Goal: Information Seeking & Learning: Understand process/instructions

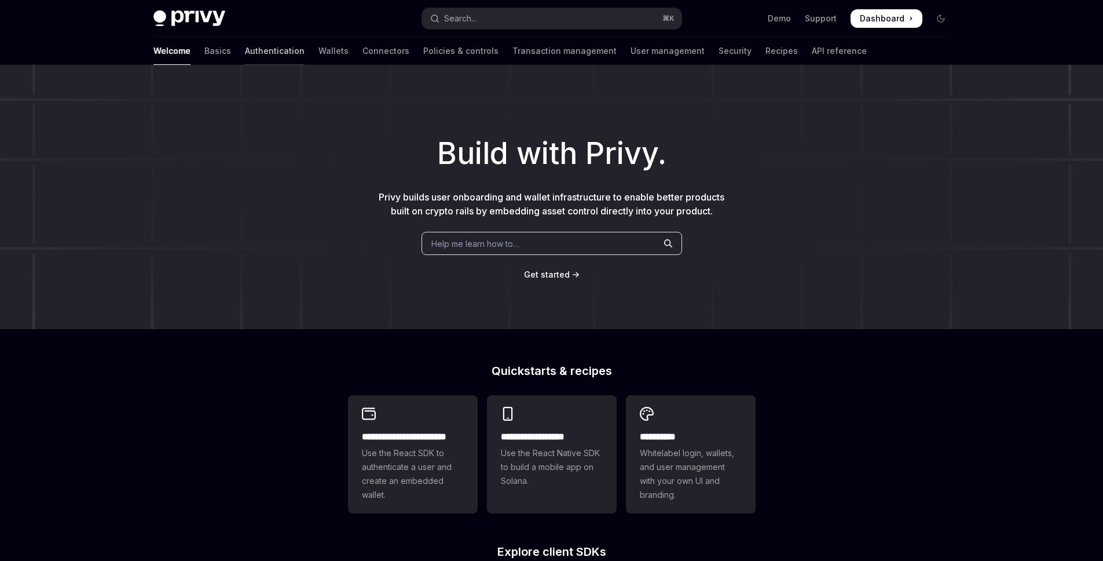
click at [245, 51] on link "Authentication" at bounding box center [275, 51] width 60 height 28
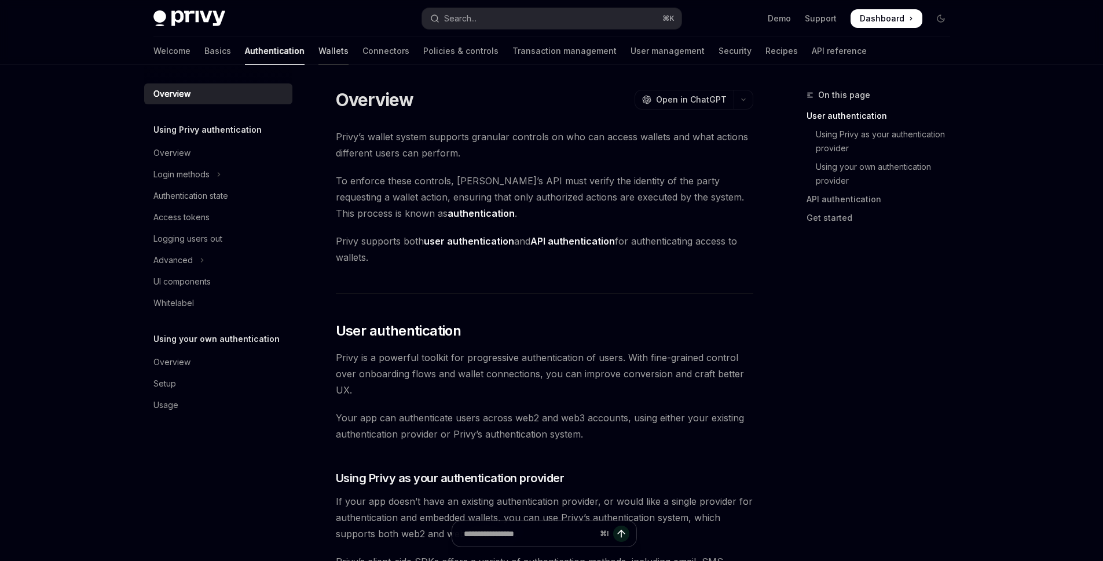
click at [319, 49] on link "Wallets" at bounding box center [334, 51] width 30 height 28
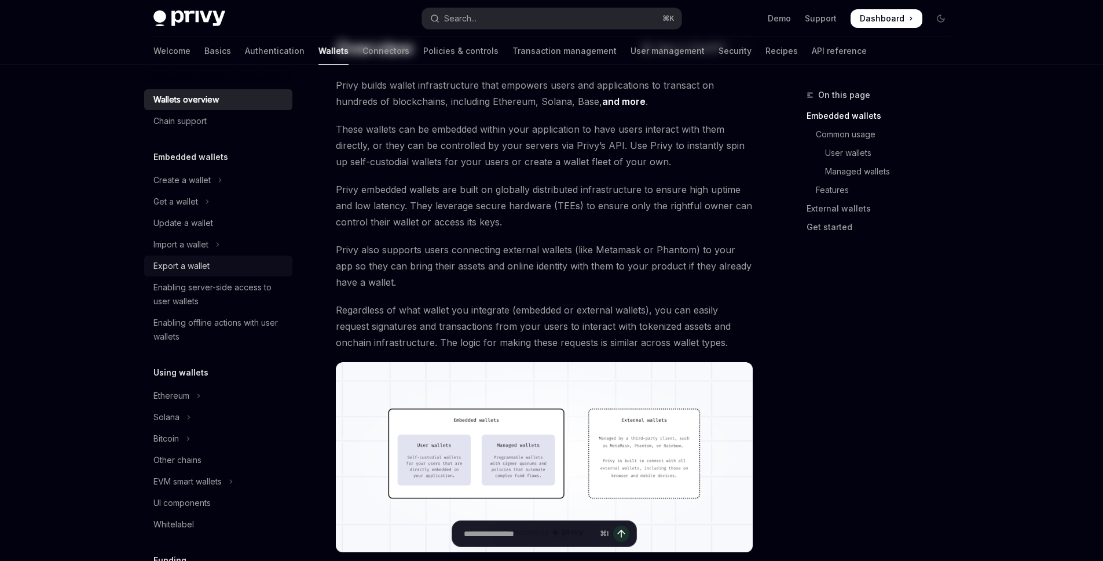
scroll to position [189, 0]
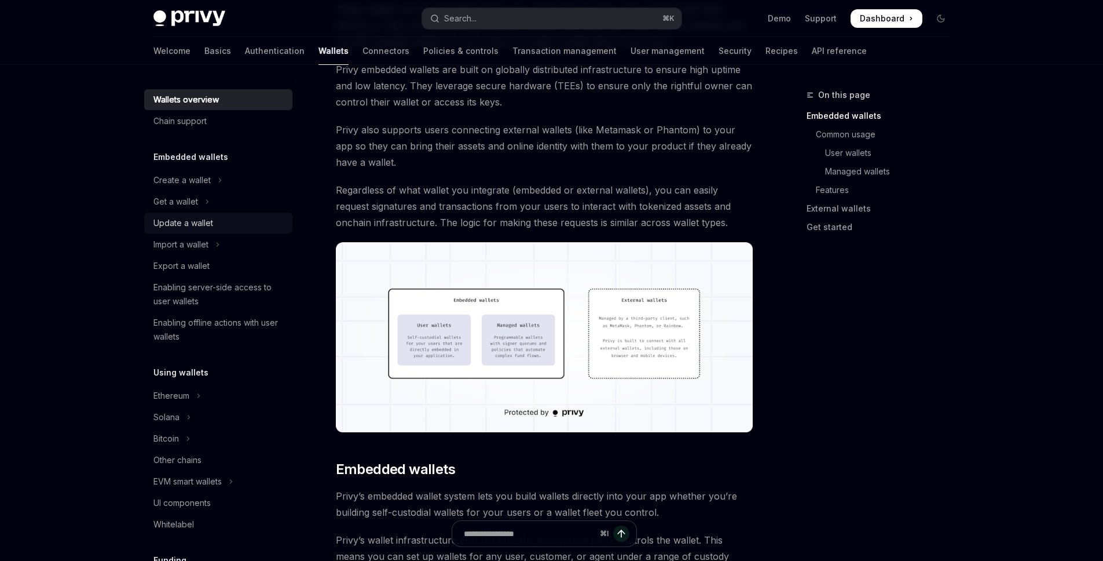
click at [187, 226] on div "Update a wallet" at bounding box center [183, 223] width 60 height 14
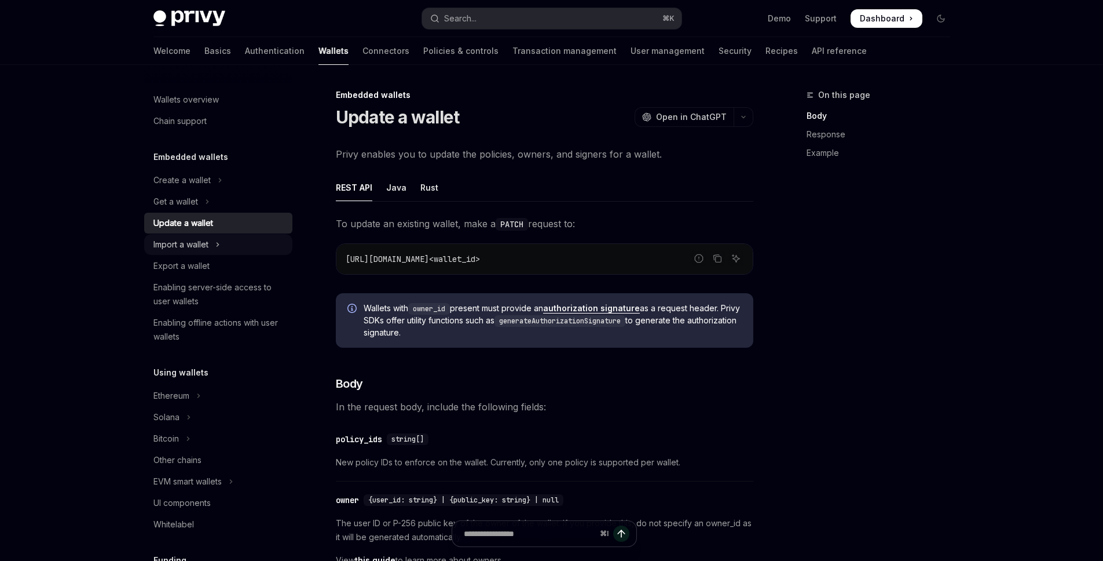
click at [194, 237] on div "Import a wallet" at bounding box center [180, 244] width 55 height 14
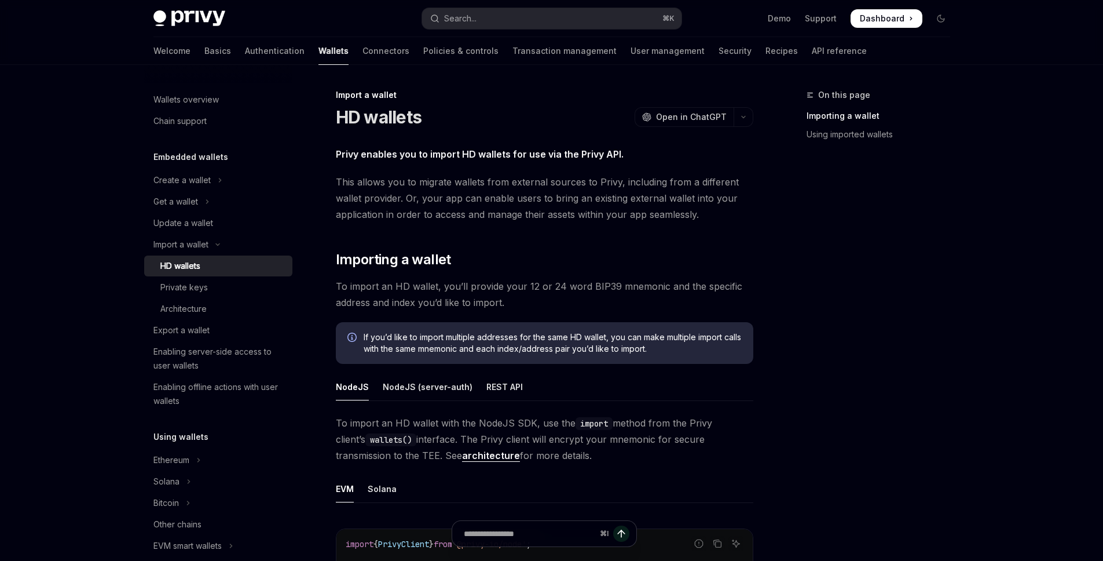
click at [199, 261] on div "HD wallets" at bounding box center [180, 266] width 40 height 14
click at [203, 276] on link "HD wallets" at bounding box center [218, 265] width 148 height 21
click at [195, 292] on div "Private keys" at bounding box center [183, 287] width 47 height 14
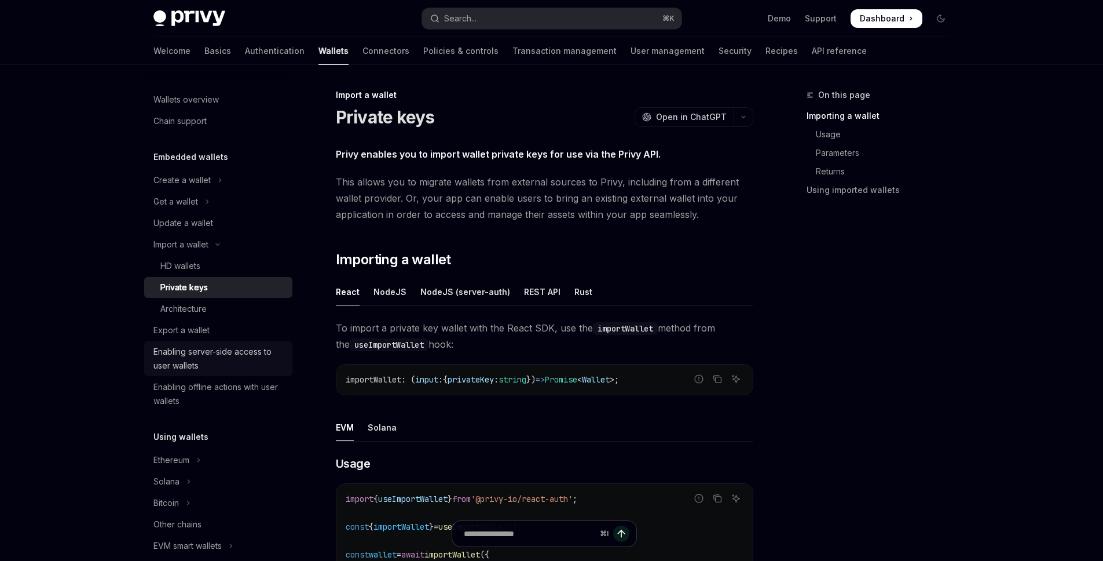
click at [187, 363] on div "Enabling server-side access to user wallets" at bounding box center [219, 359] width 132 height 28
type textarea "*"
